Goal: Task Accomplishment & Management: Manage account settings

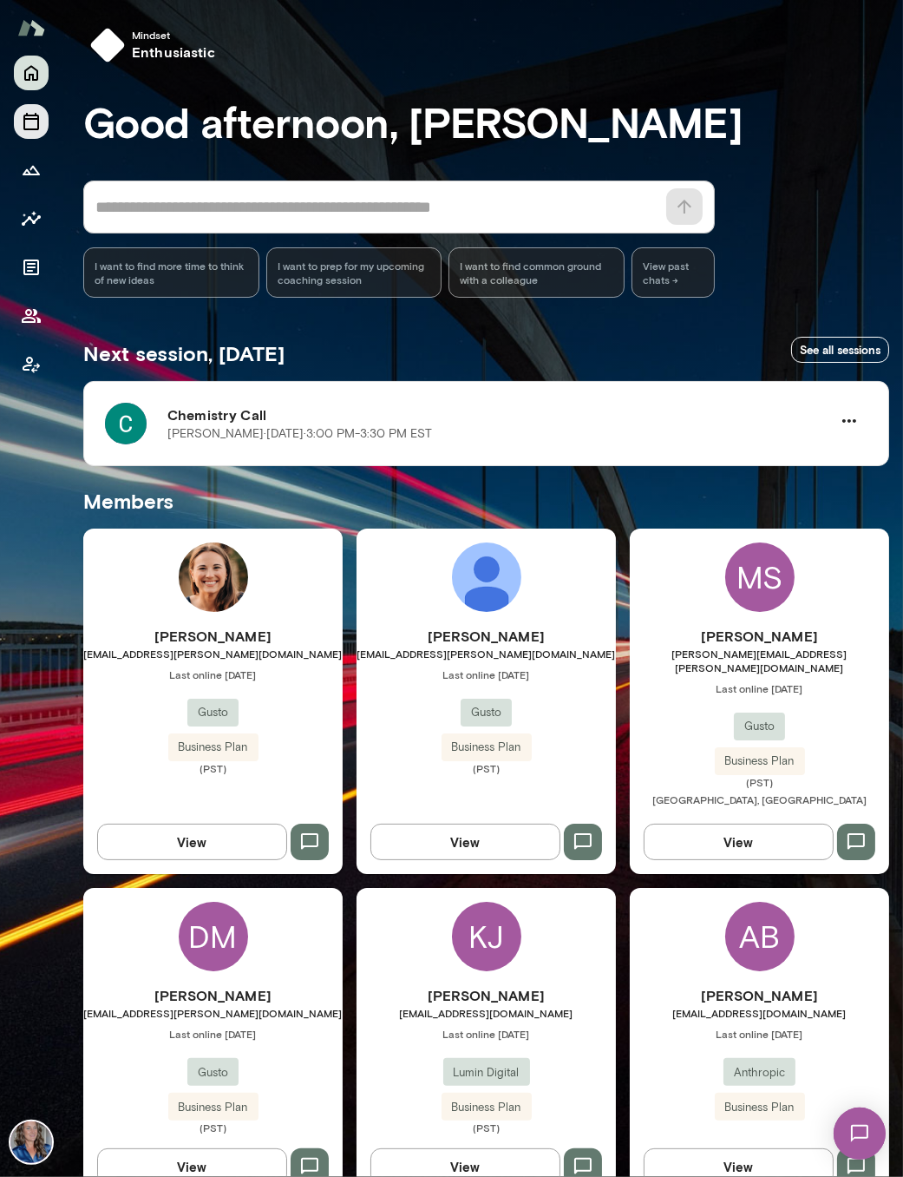
click at [18, 121] on button "Sessions" at bounding box center [31, 121] width 35 height 35
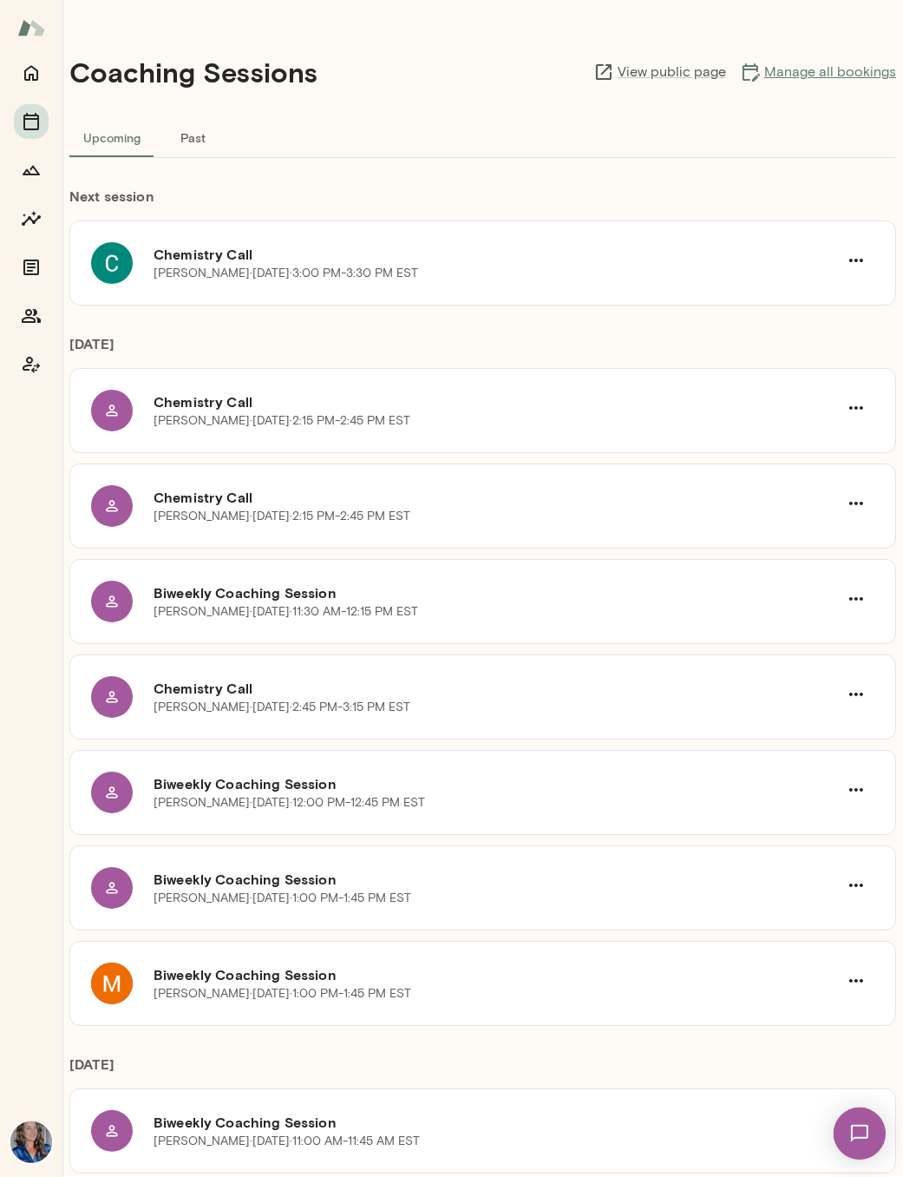
click at [784, 75] on link "Manage all bookings" at bounding box center [818, 72] width 156 height 21
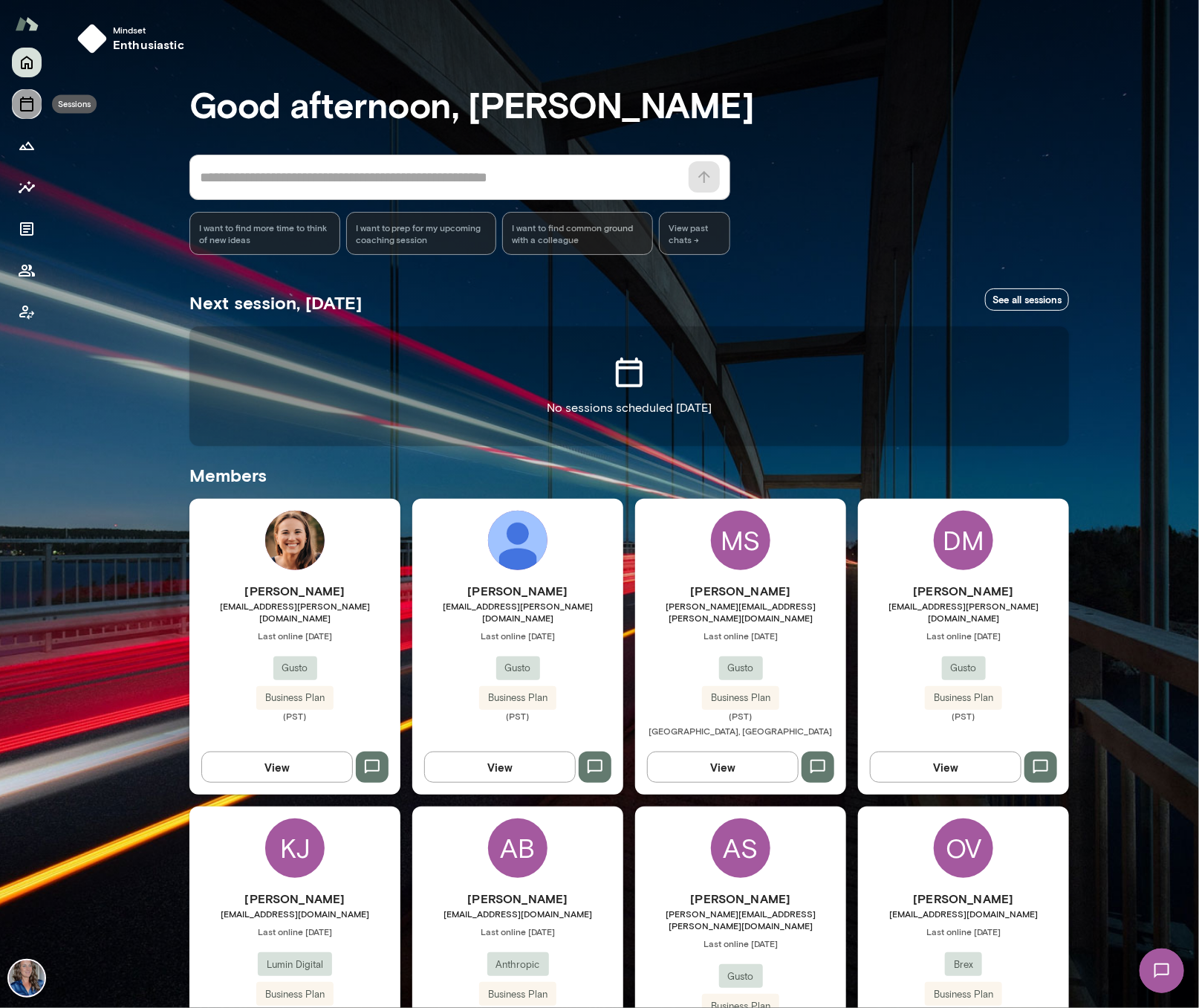
click at [27, 102] on icon "Sessions" at bounding box center [27, 104] width 14 height 15
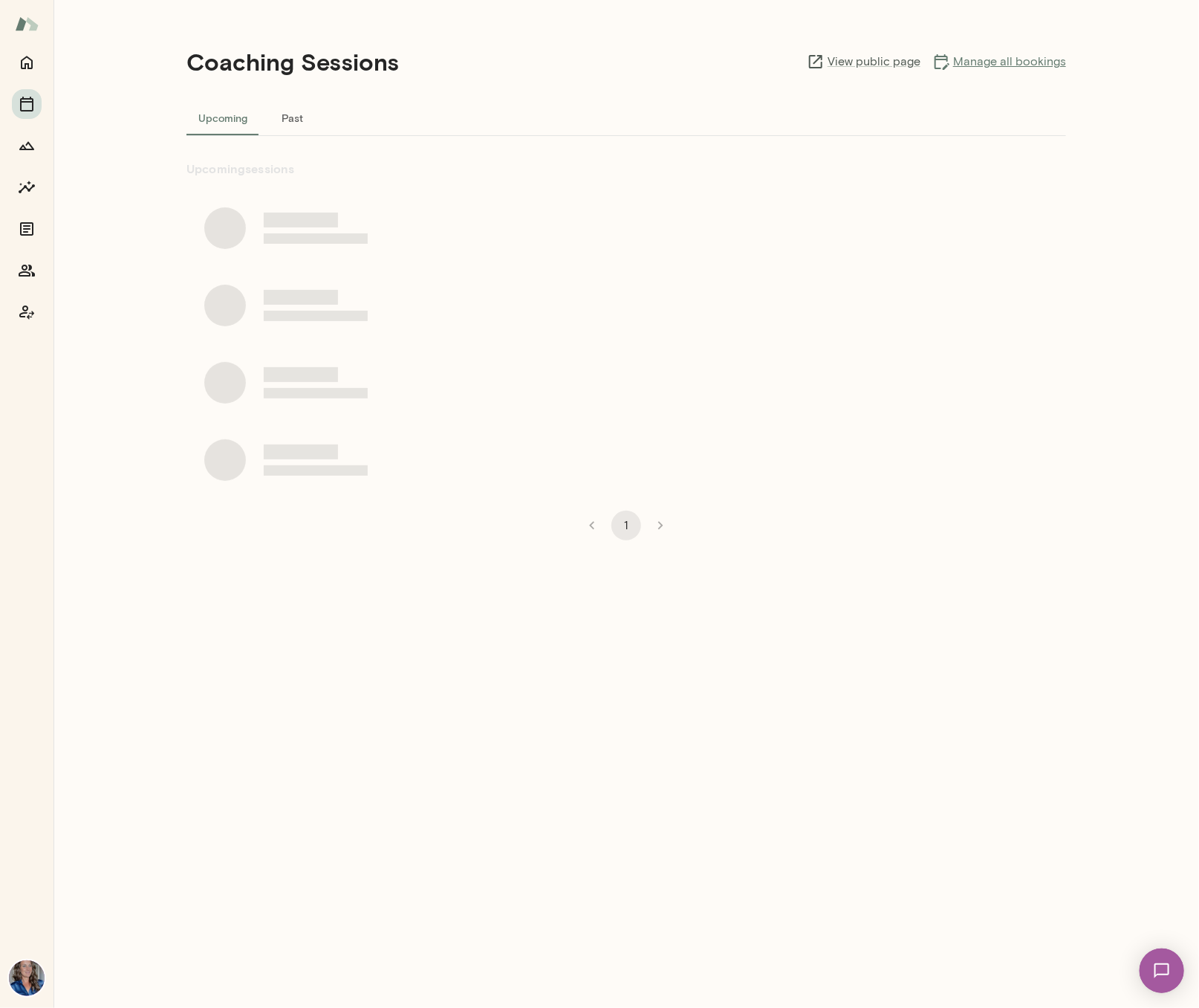
click at [1039, 63] on link "Manage all bookings" at bounding box center [999, 62] width 134 height 18
